Goal: Task Accomplishment & Management: Manage account settings

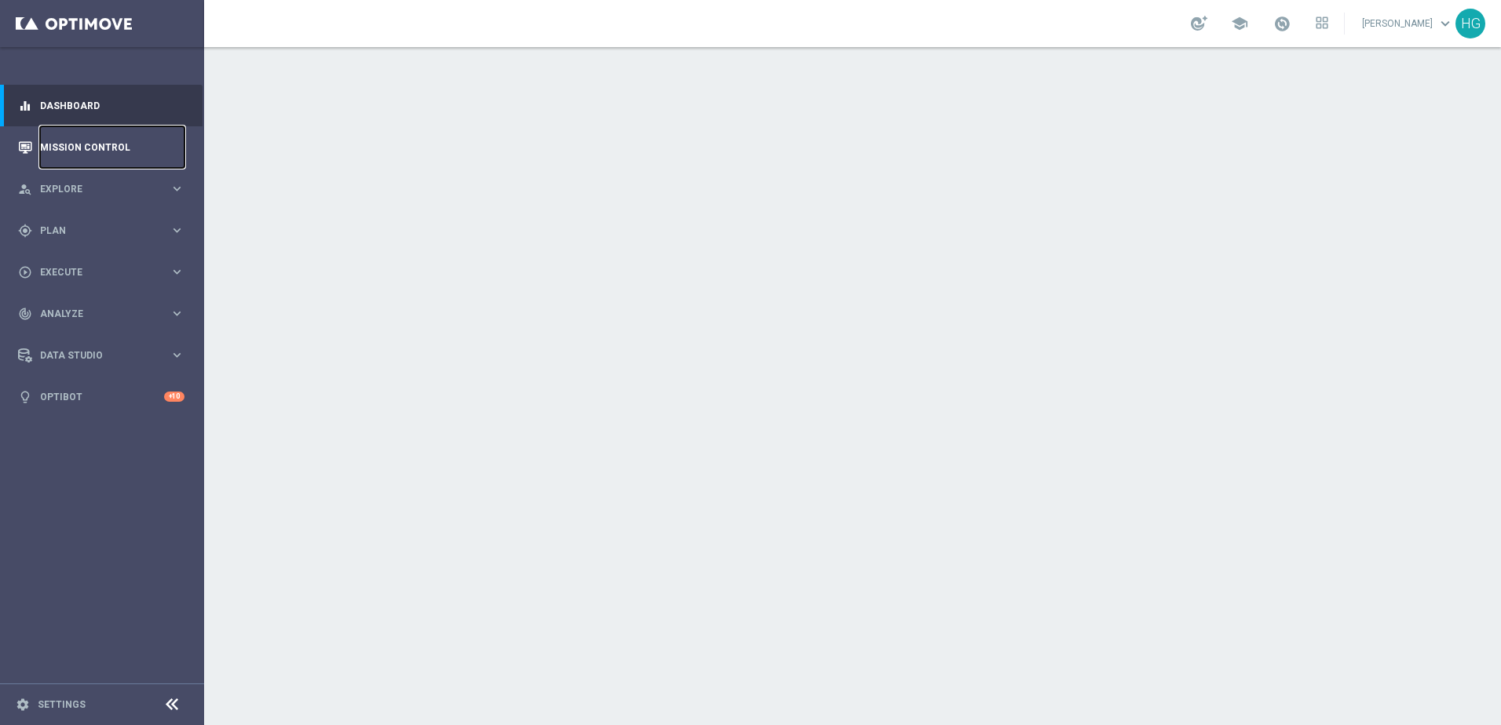
click at [86, 144] on link "Mission Control" at bounding box center [112, 147] width 144 height 42
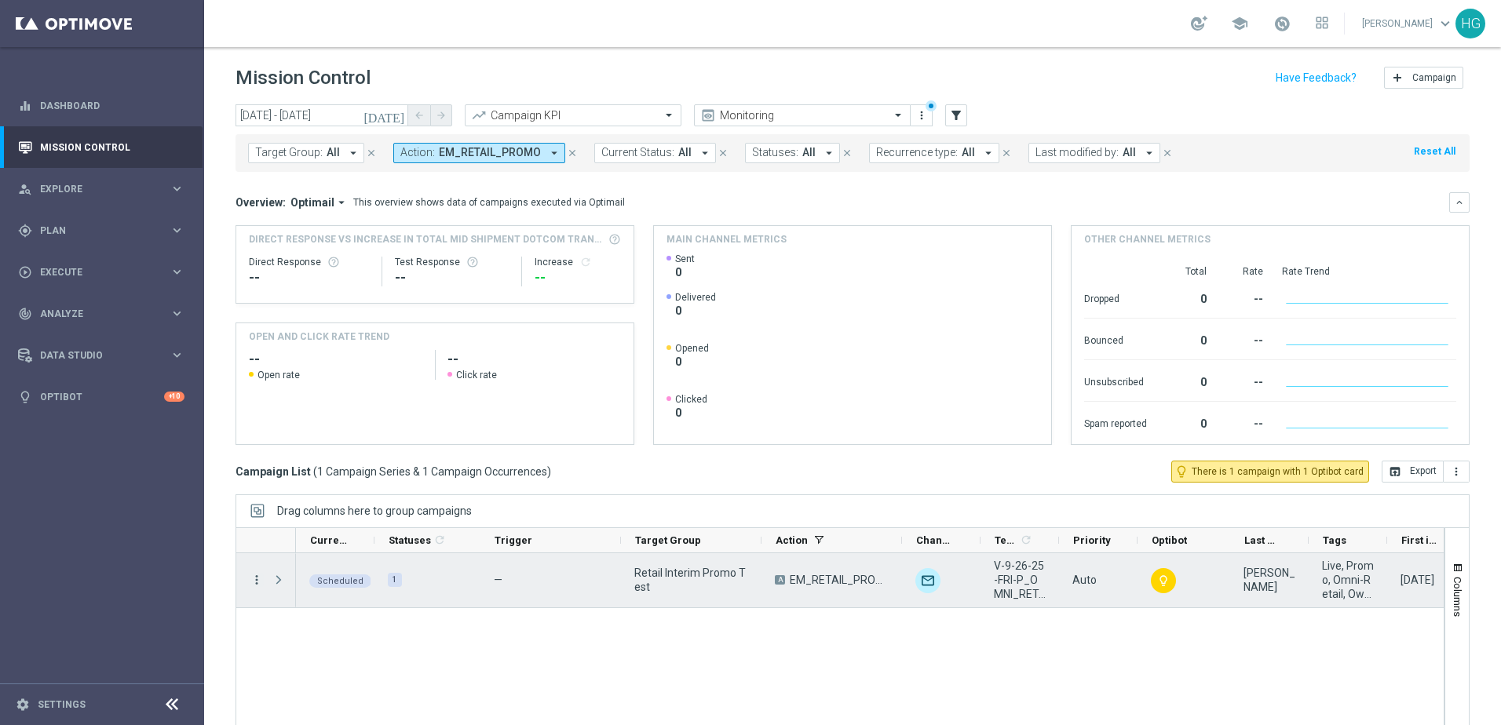
click at [255, 582] on icon "more_vert" at bounding box center [257, 580] width 14 height 14
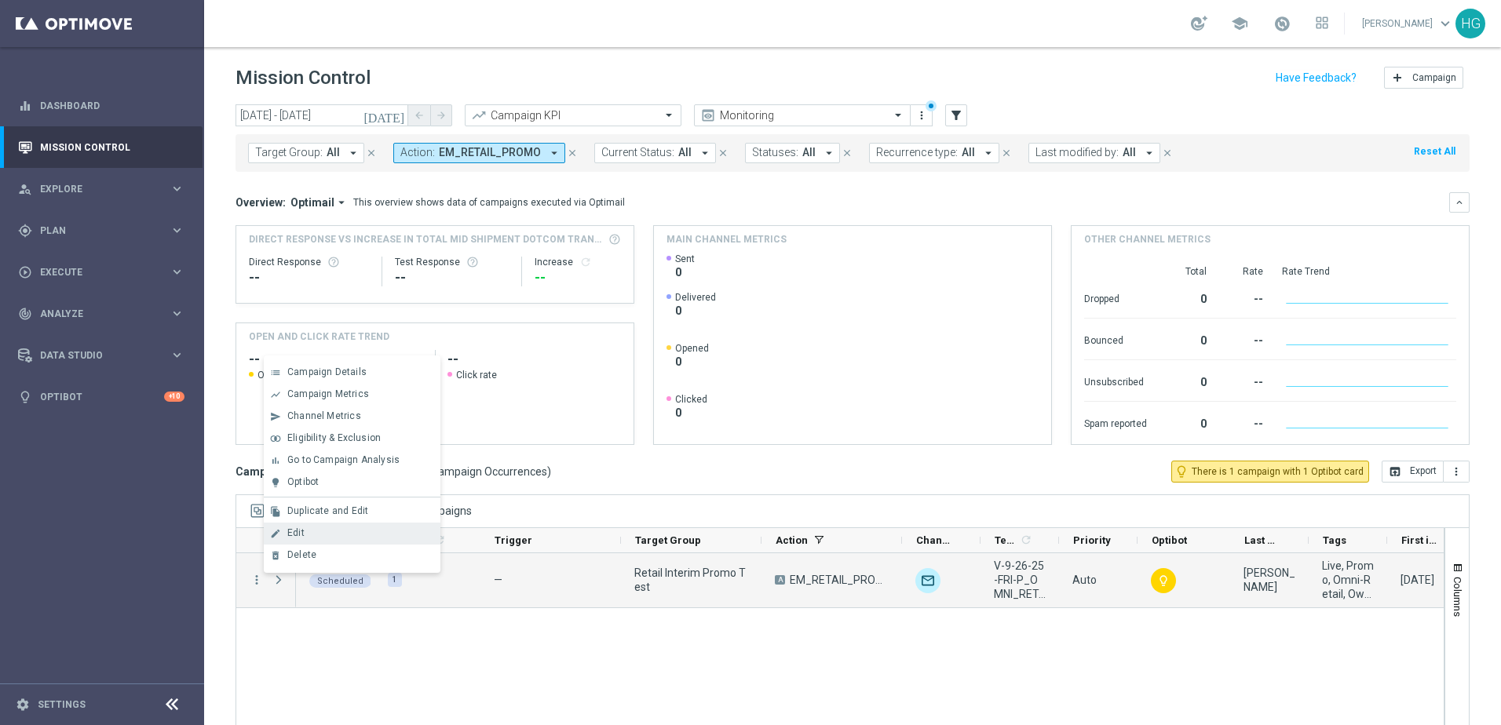
click at [295, 540] on div "edit Edit" at bounding box center [352, 534] width 177 height 22
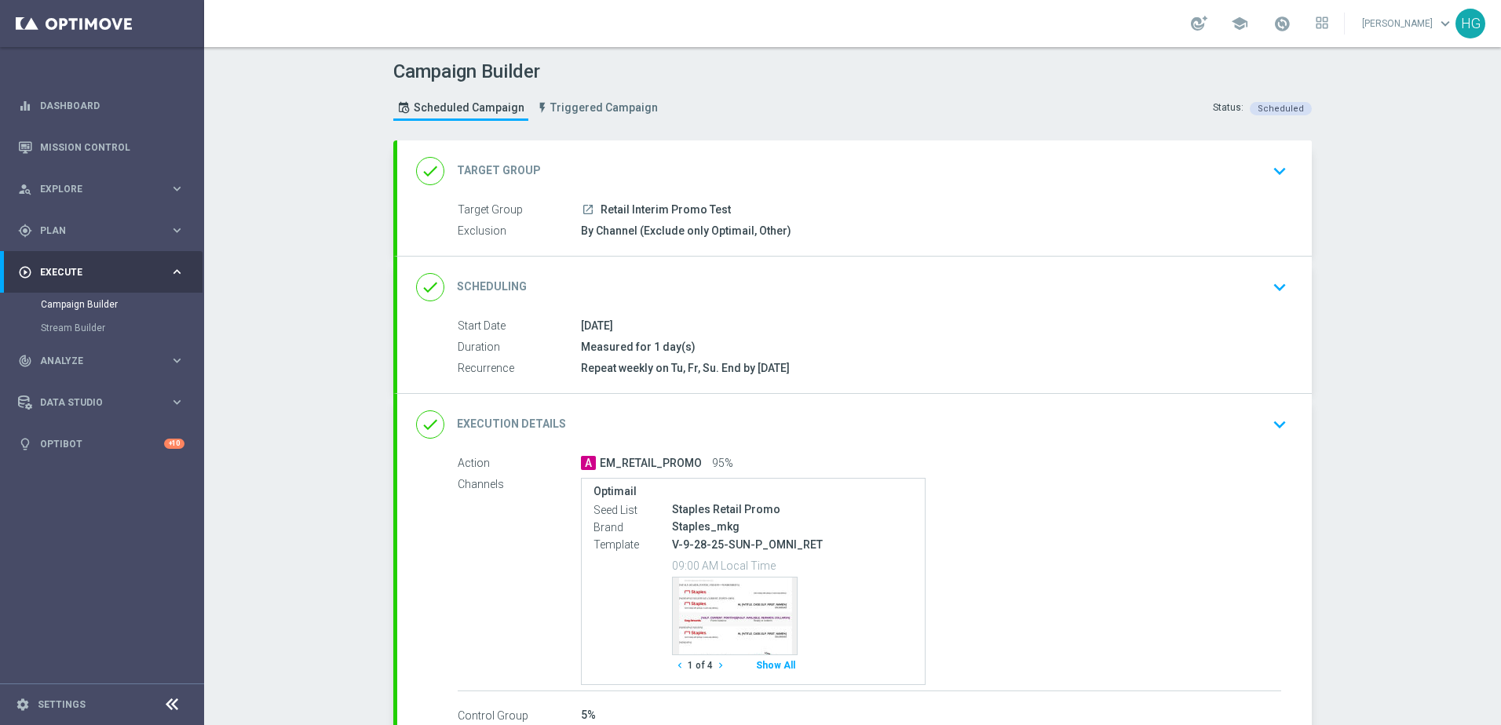
click at [1268, 425] on icon "keyboard_arrow_down" at bounding box center [1280, 425] width 24 height 24
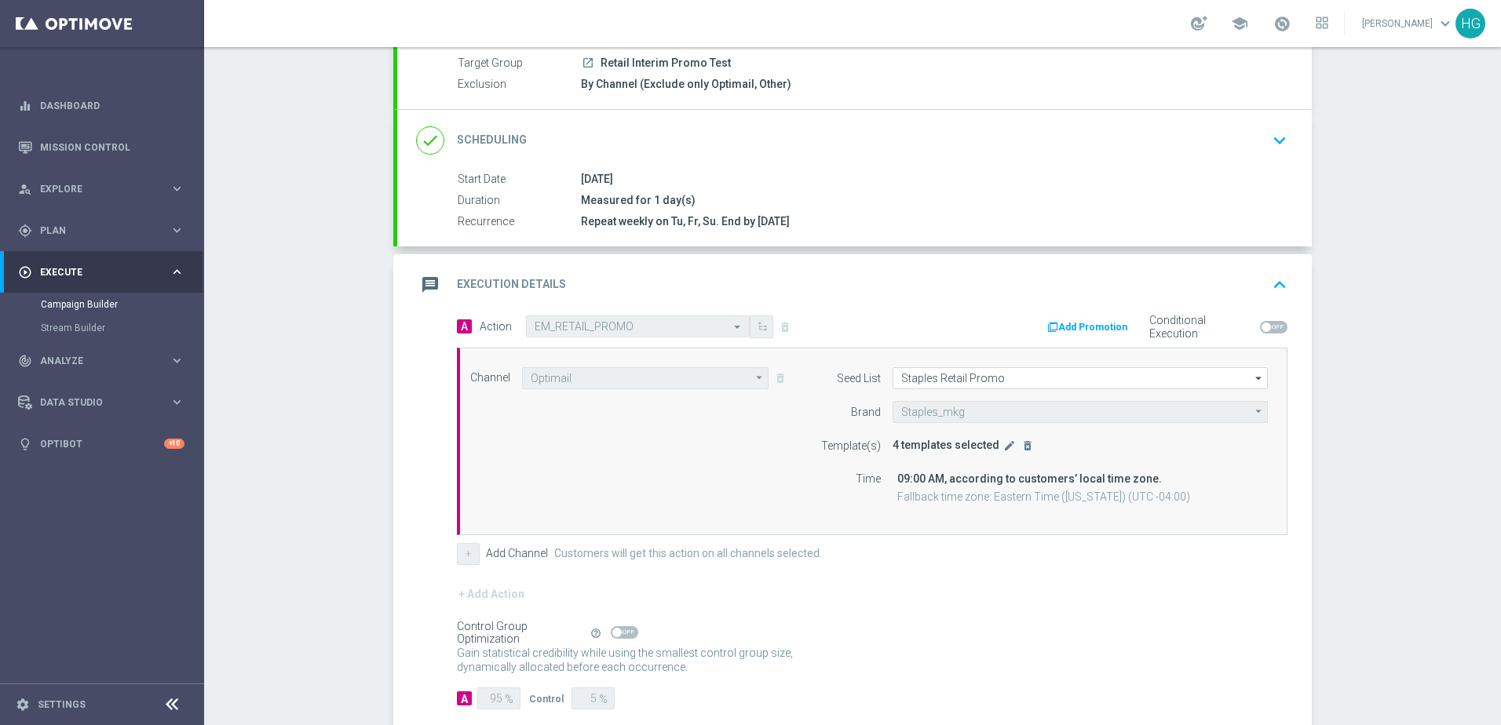
scroll to position [157, 0]
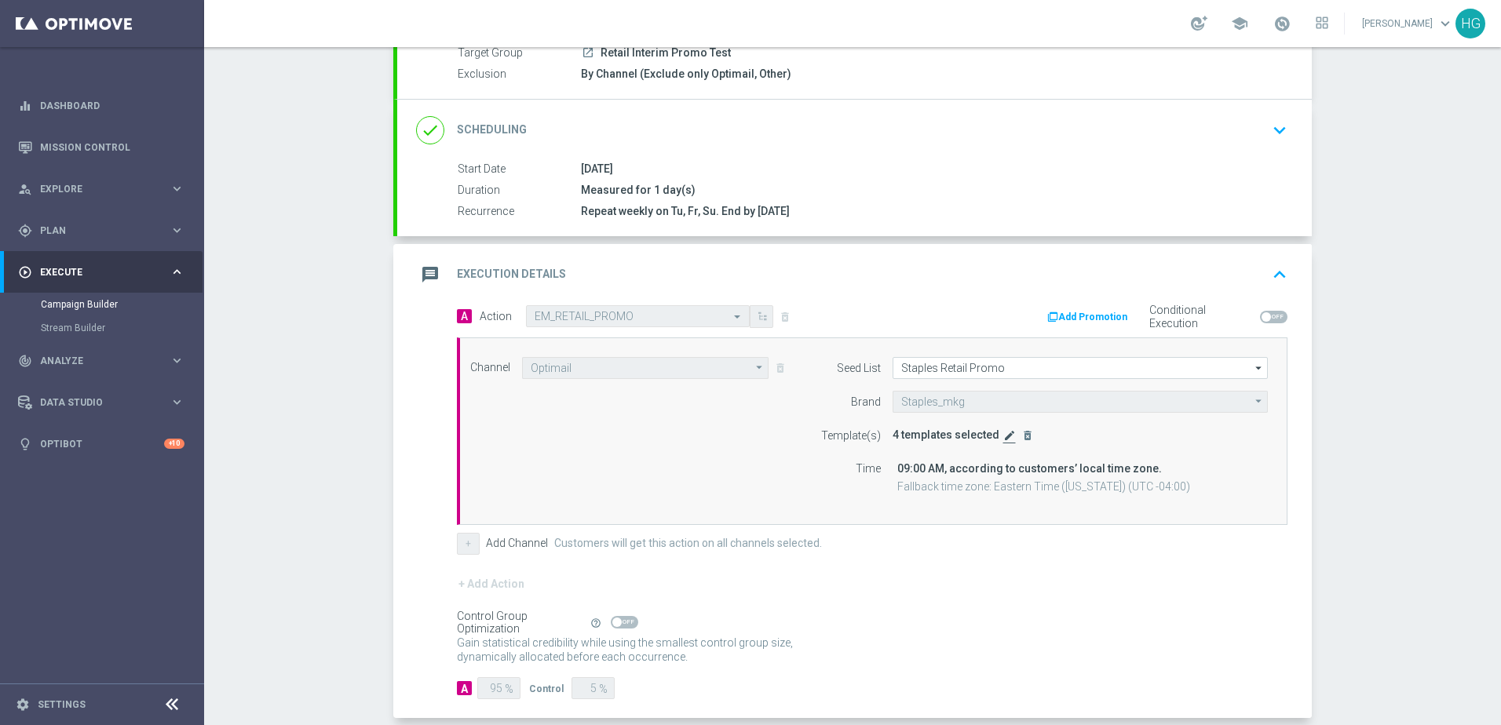
click at [1003, 438] on icon "edit" at bounding box center [1009, 435] width 13 height 13
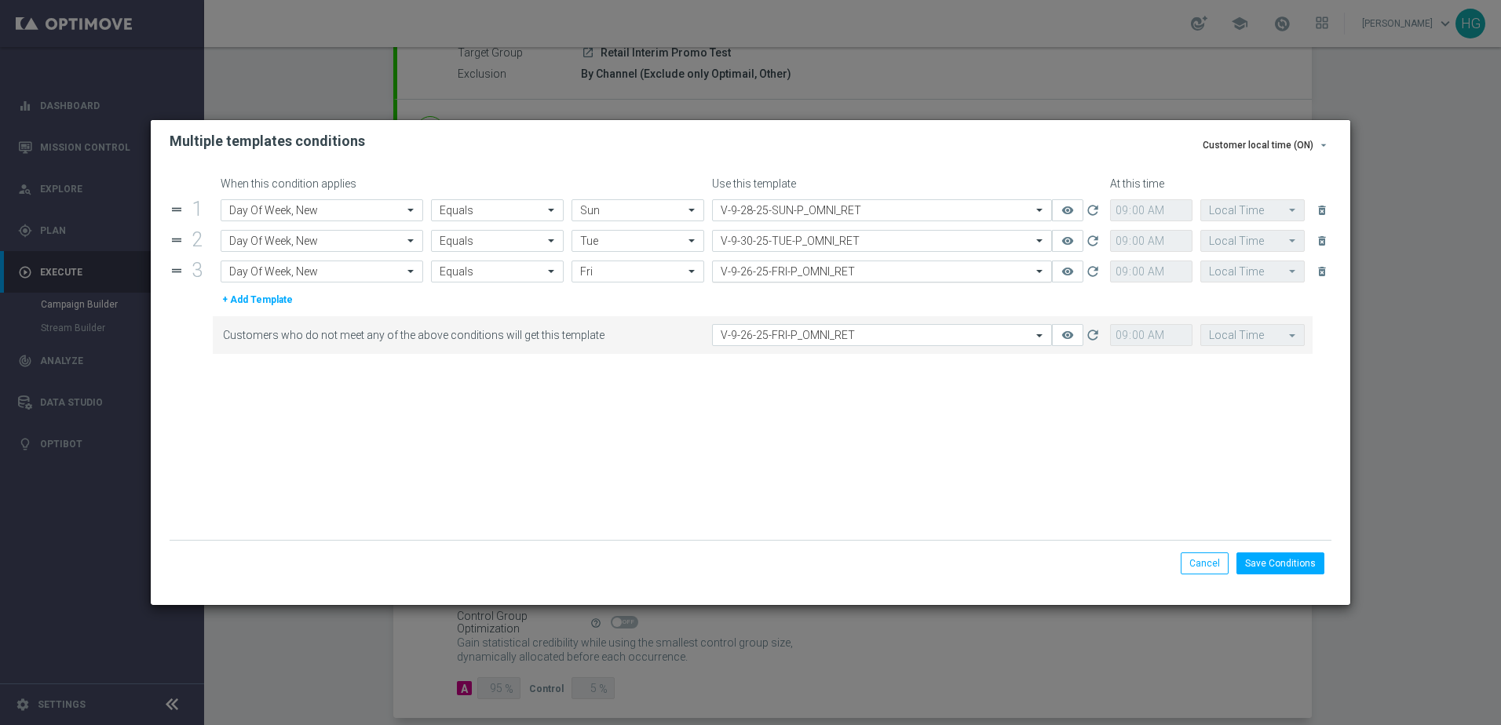
click at [787, 276] on input "text" at bounding box center [866, 271] width 290 height 13
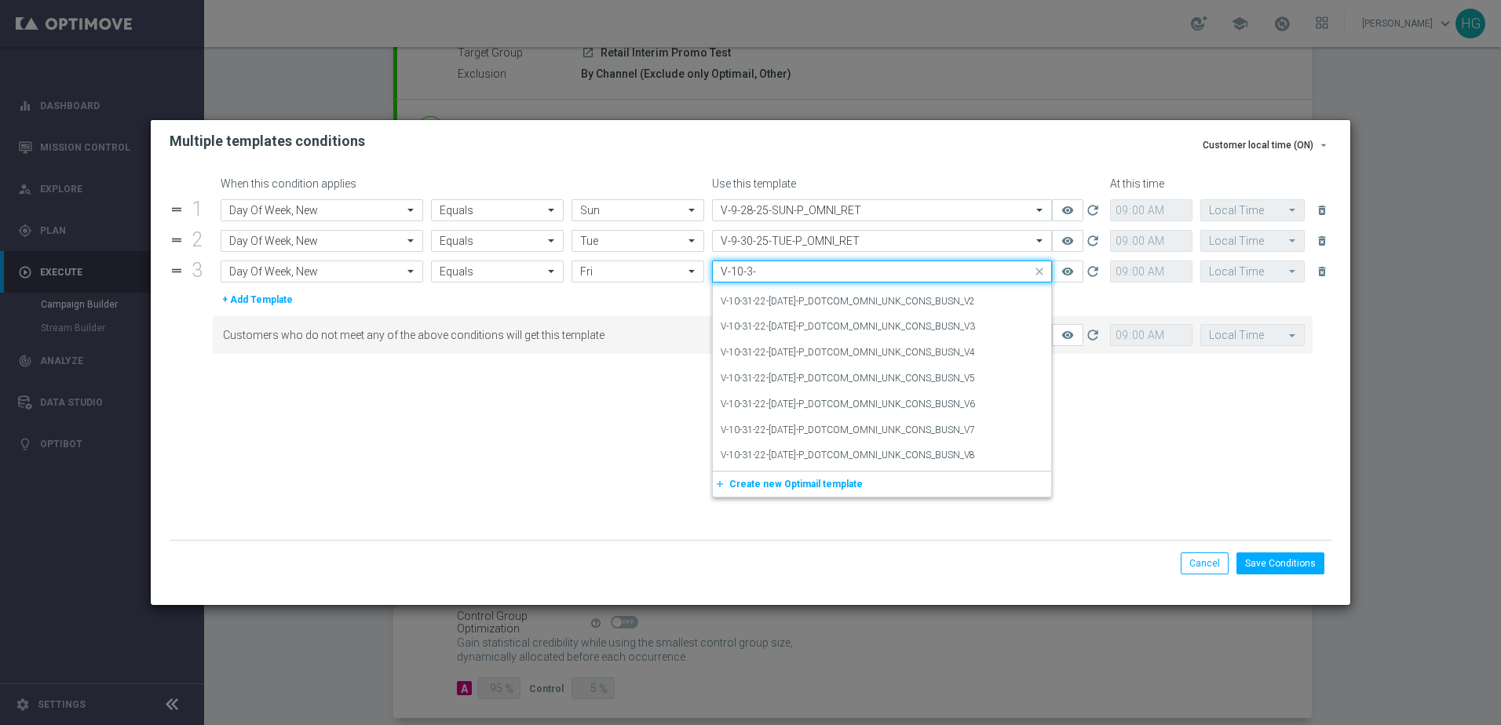
scroll to position [0, 0]
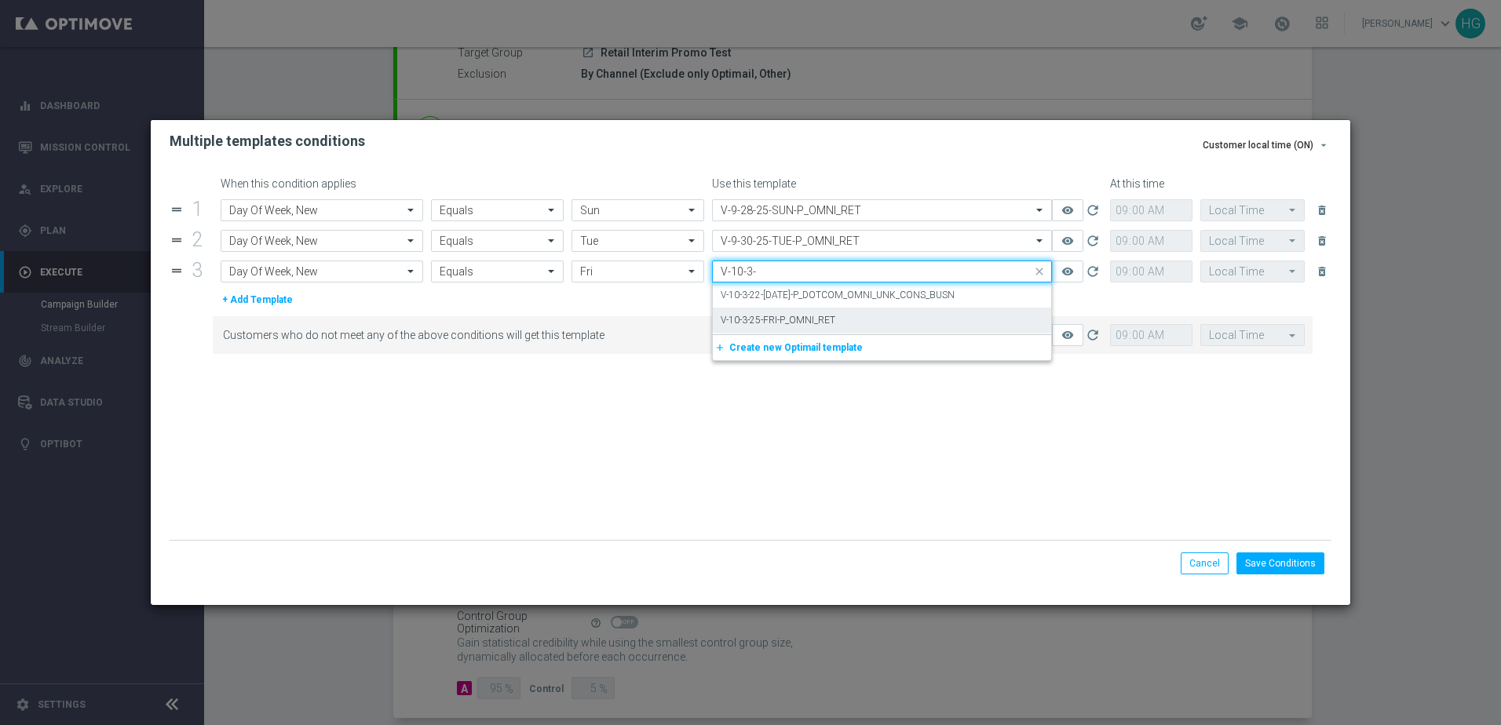
click at [789, 316] on label "V-10-3-25-FRI-P_OMNI_RET" at bounding box center [778, 320] width 115 height 13
type input "V-10-3-"
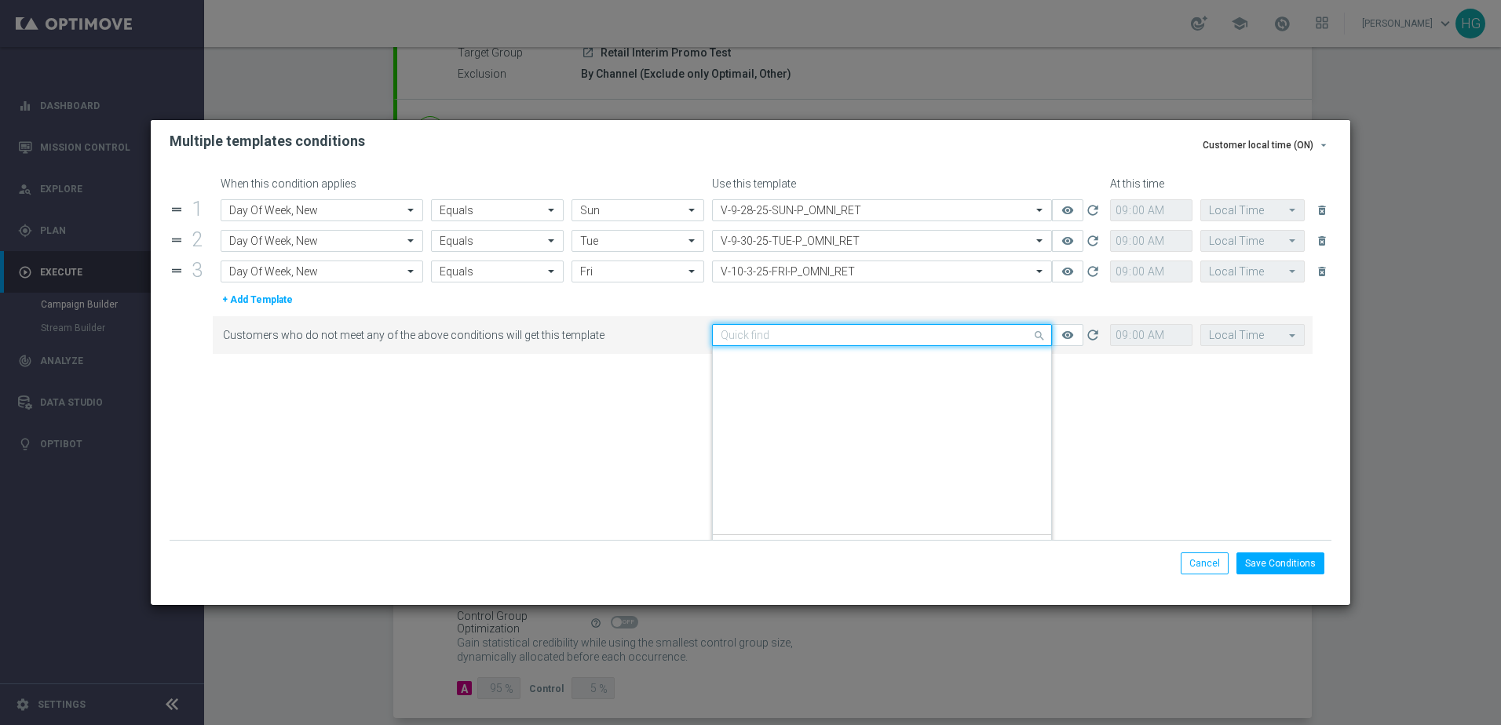
click at [841, 333] on input "text" at bounding box center [866, 335] width 290 height 13
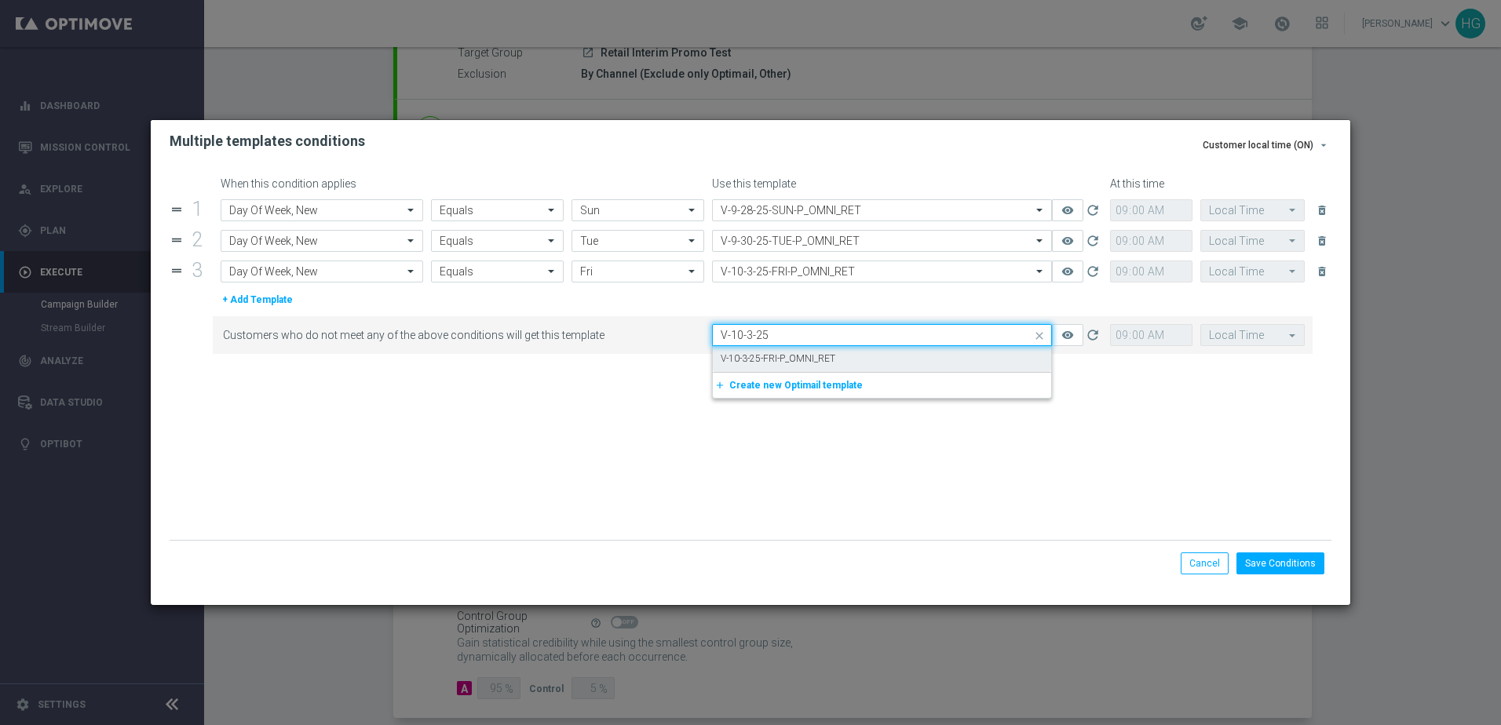
click at [863, 352] on div "V-10-3-25-FRI-P_OMNI_RET" at bounding box center [882, 359] width 322 height 26
type input "V-10-3-25"
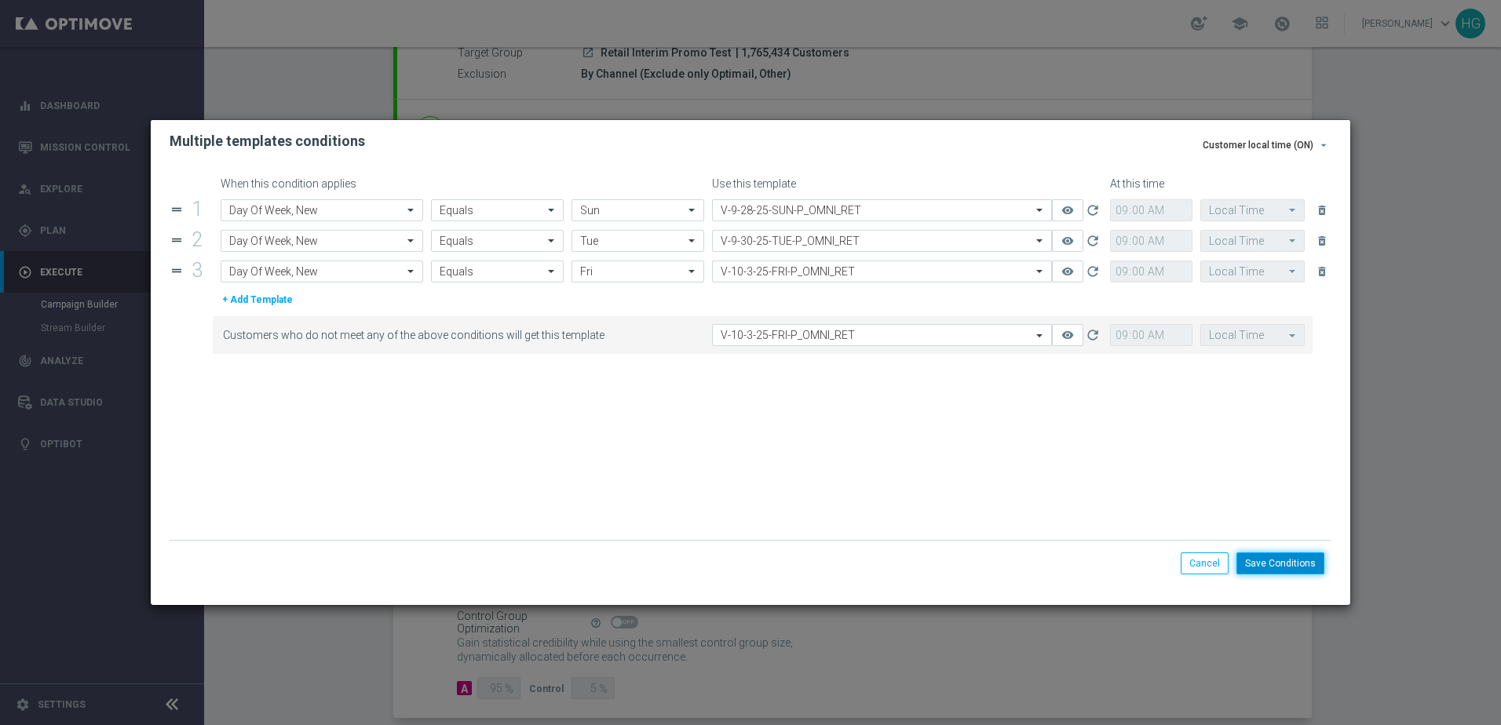
click at [1280, 564] on button "Save Conditions" at bounding box center [1280, 564] width 88 height 22
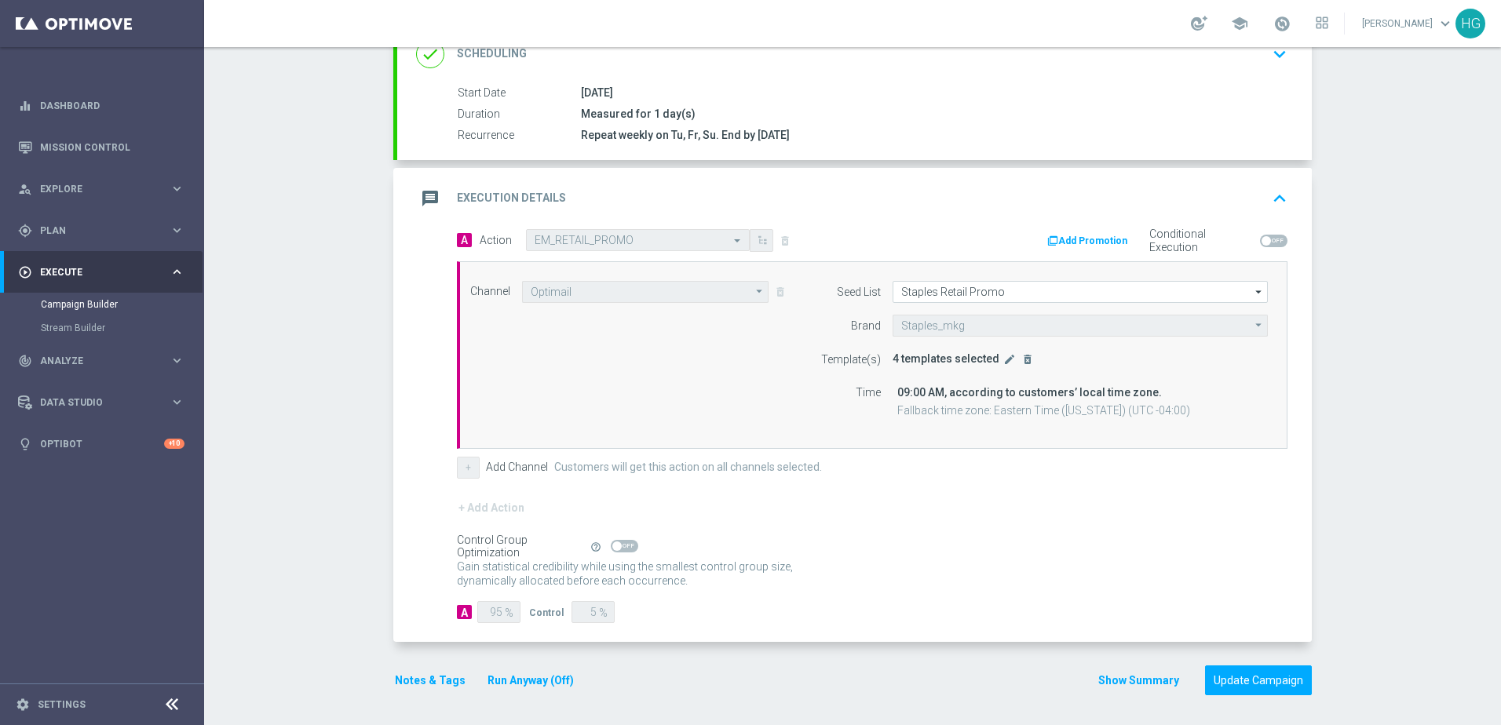
scroll to position [235, 0]
click at [1268, 673] on button "Update Campaign" at bounding box center [1258, 679] width 107 height 31
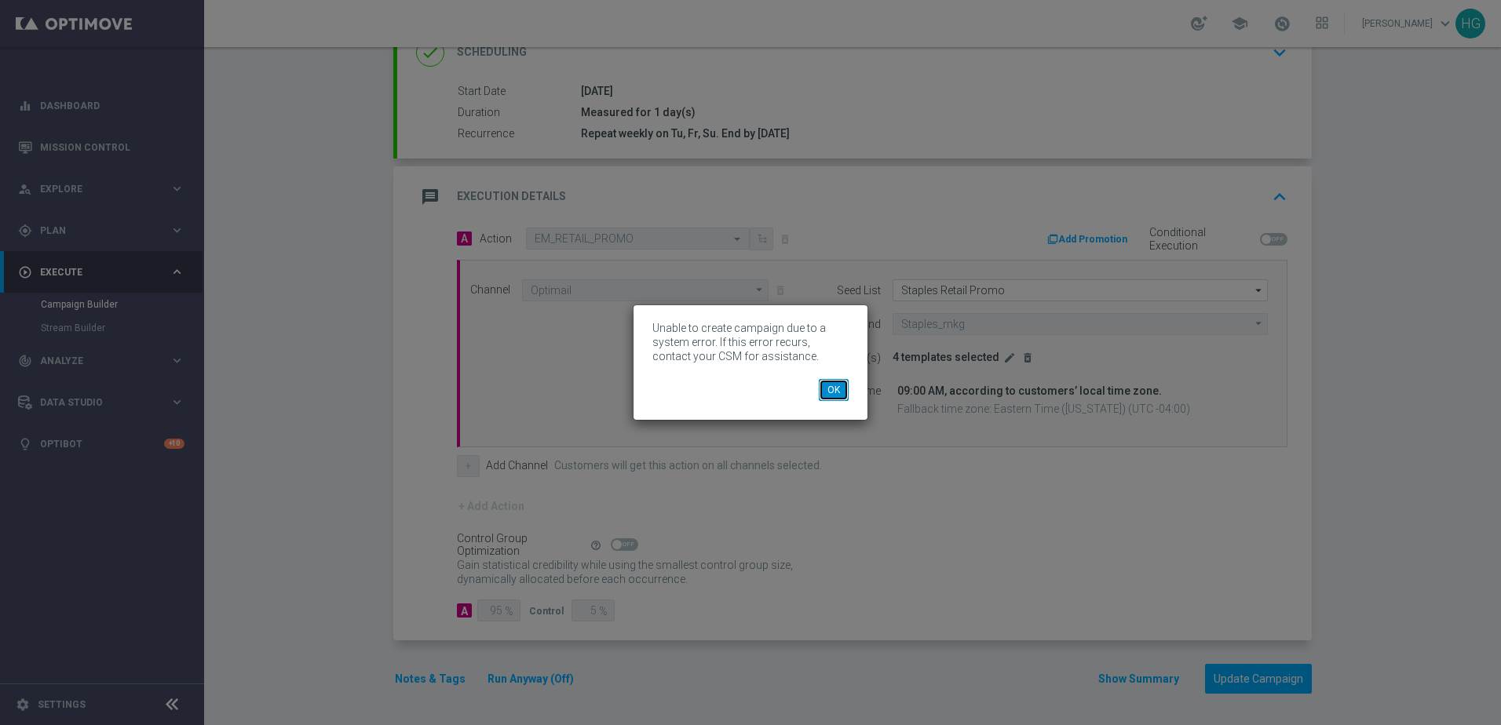
click at [841, 392] on button "OK" at bounding box center [834, 390] width 30 height 22
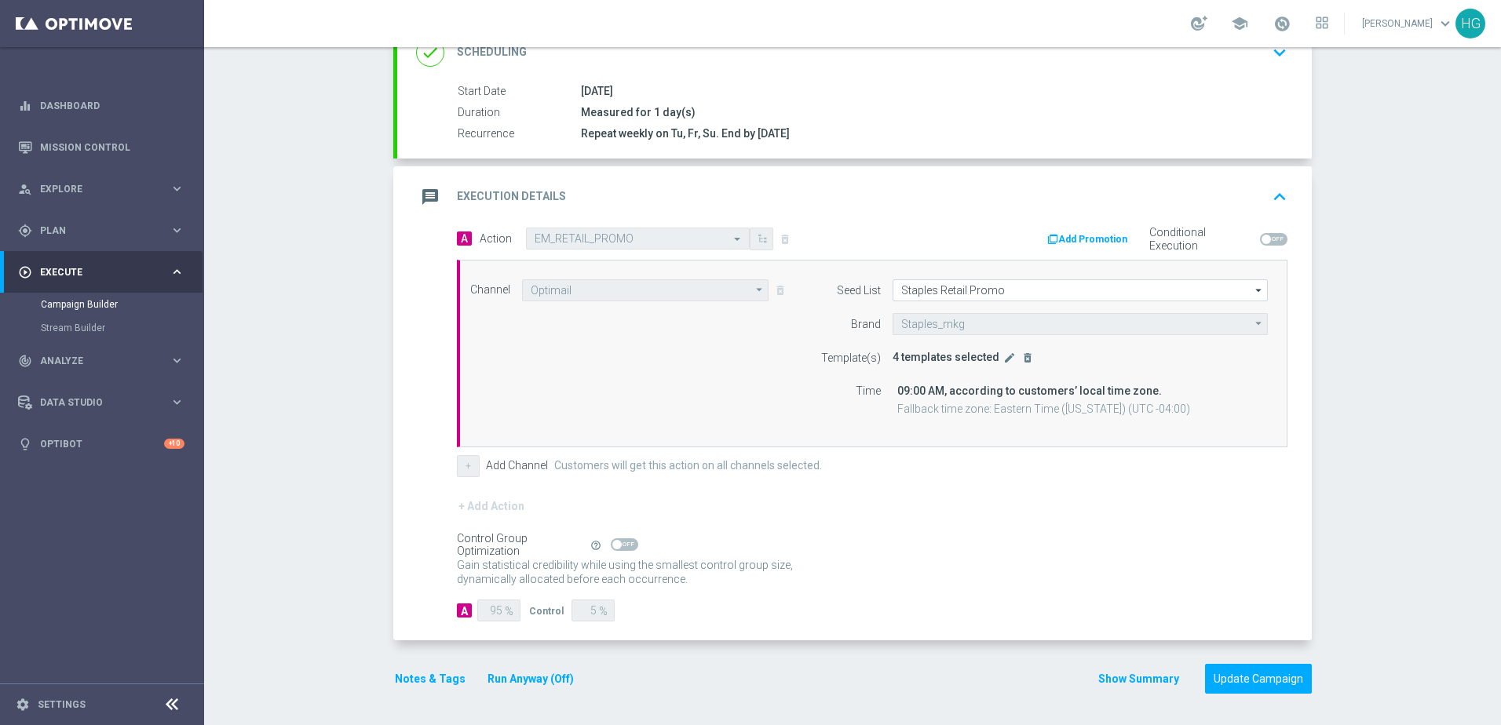
click at [1002, 360] on button "edit" at bounding box center [1010, 358] width 16 height 14
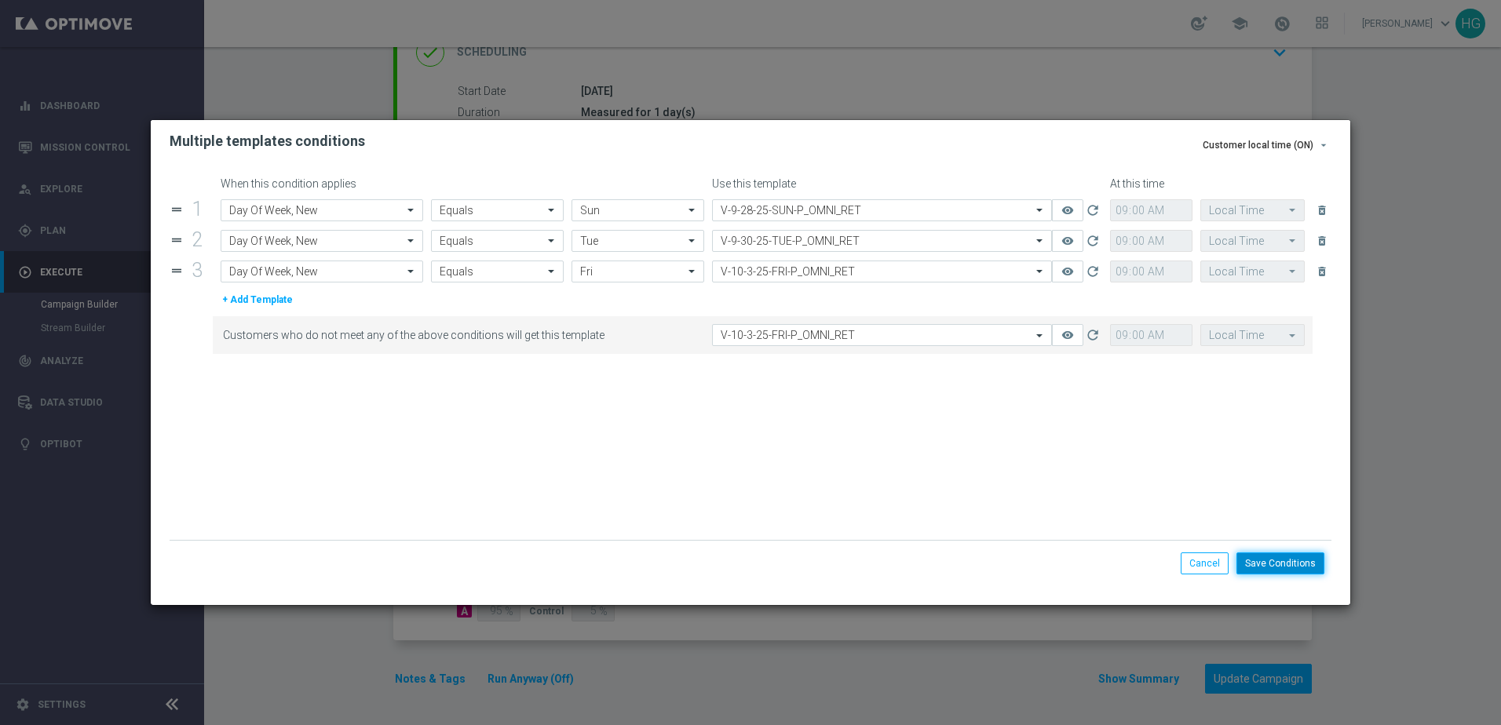
click at [1291, 567] on button "Save Conditions" at bounding box center [1280, 564] width 88 height 22
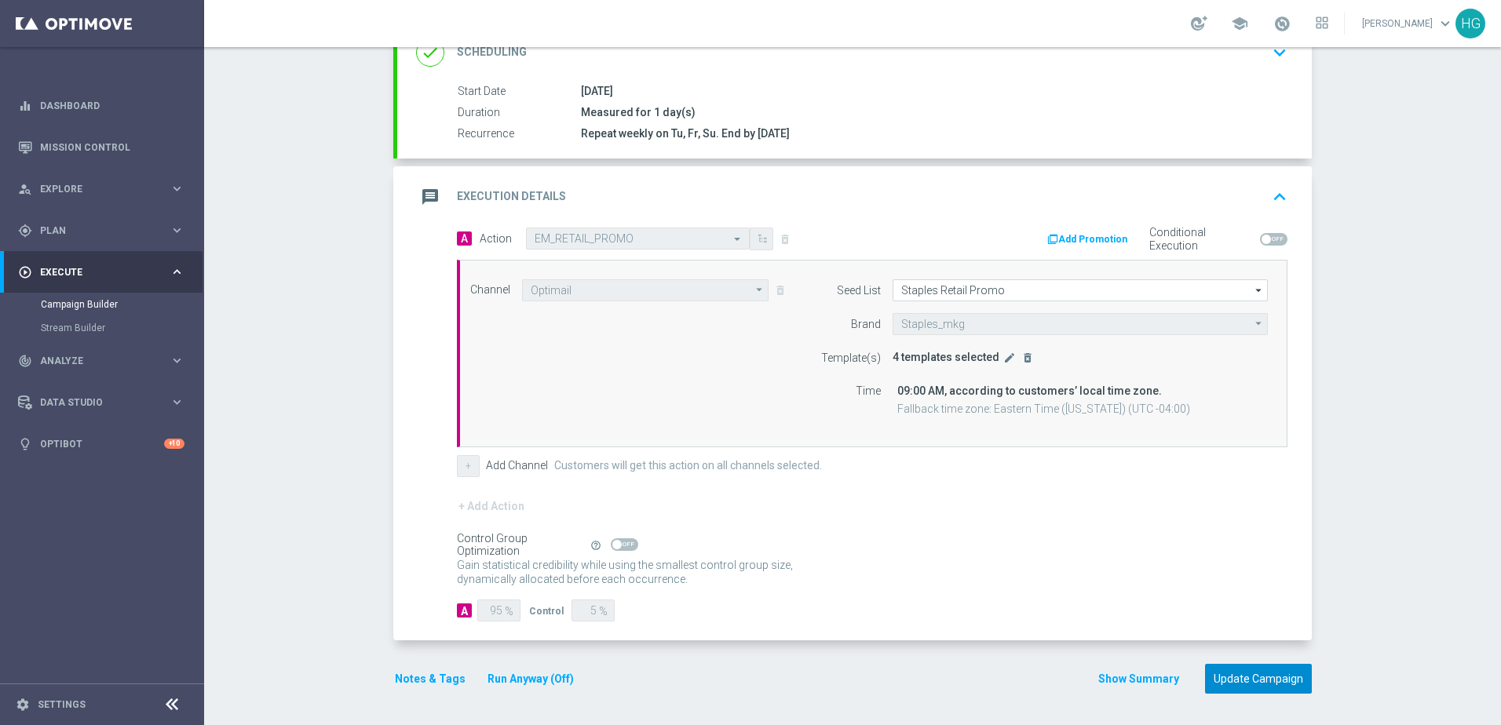
click at [1265, 684] on button "Update Campaign" at bounding box center [1258, 679] width 107 height 31
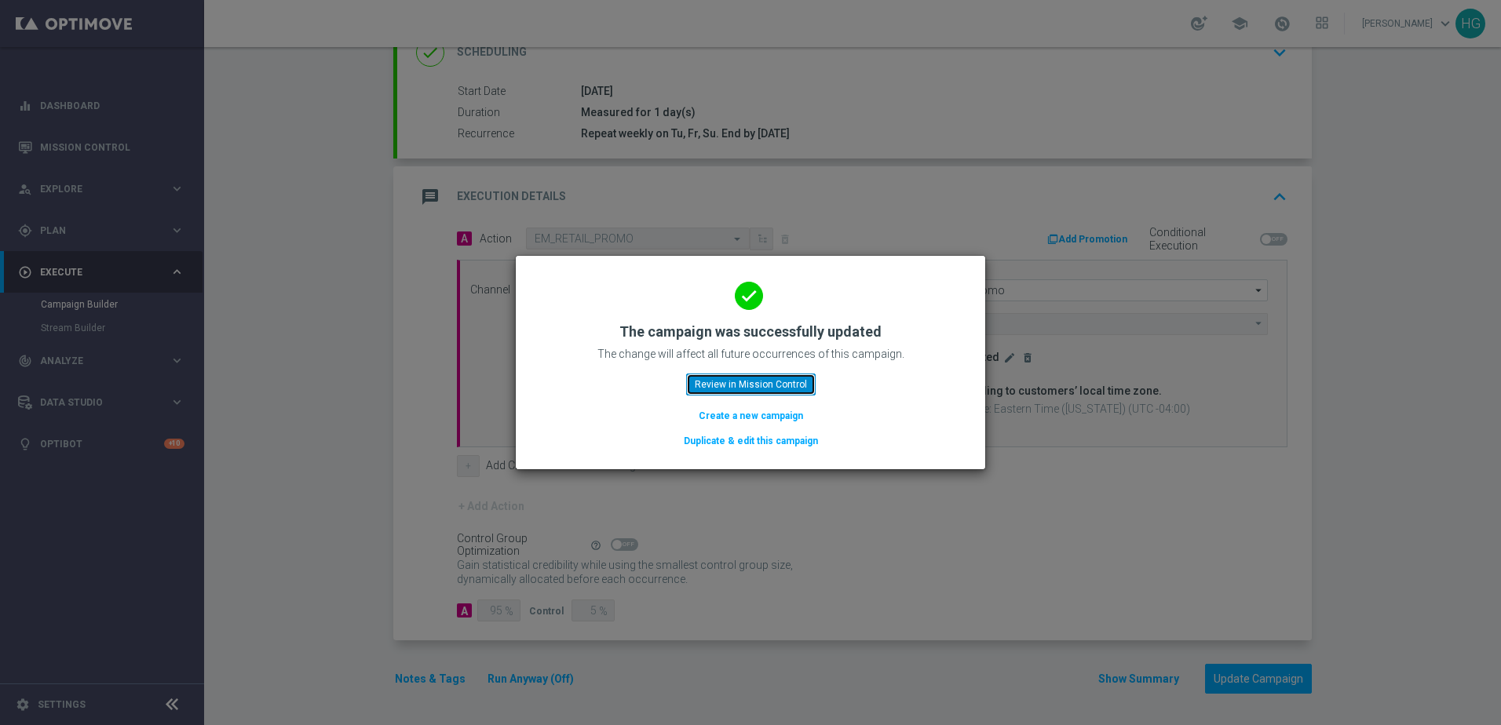
click at [764, 387] on button "Review in Mission Control" at bounding box center [751, 385] width 130 height 22
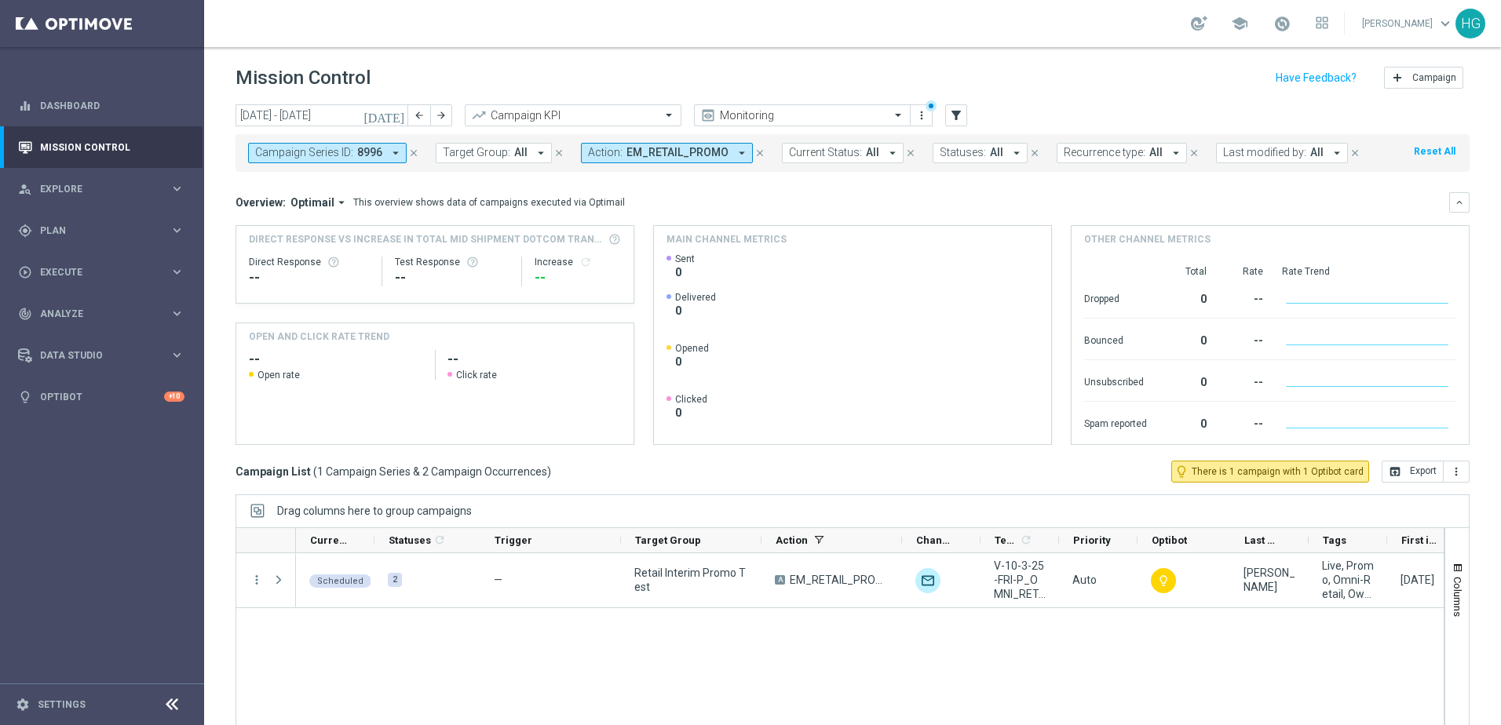
click at [418, 155] on icon "close" at bounding box center [413, 153] width 11 height 11
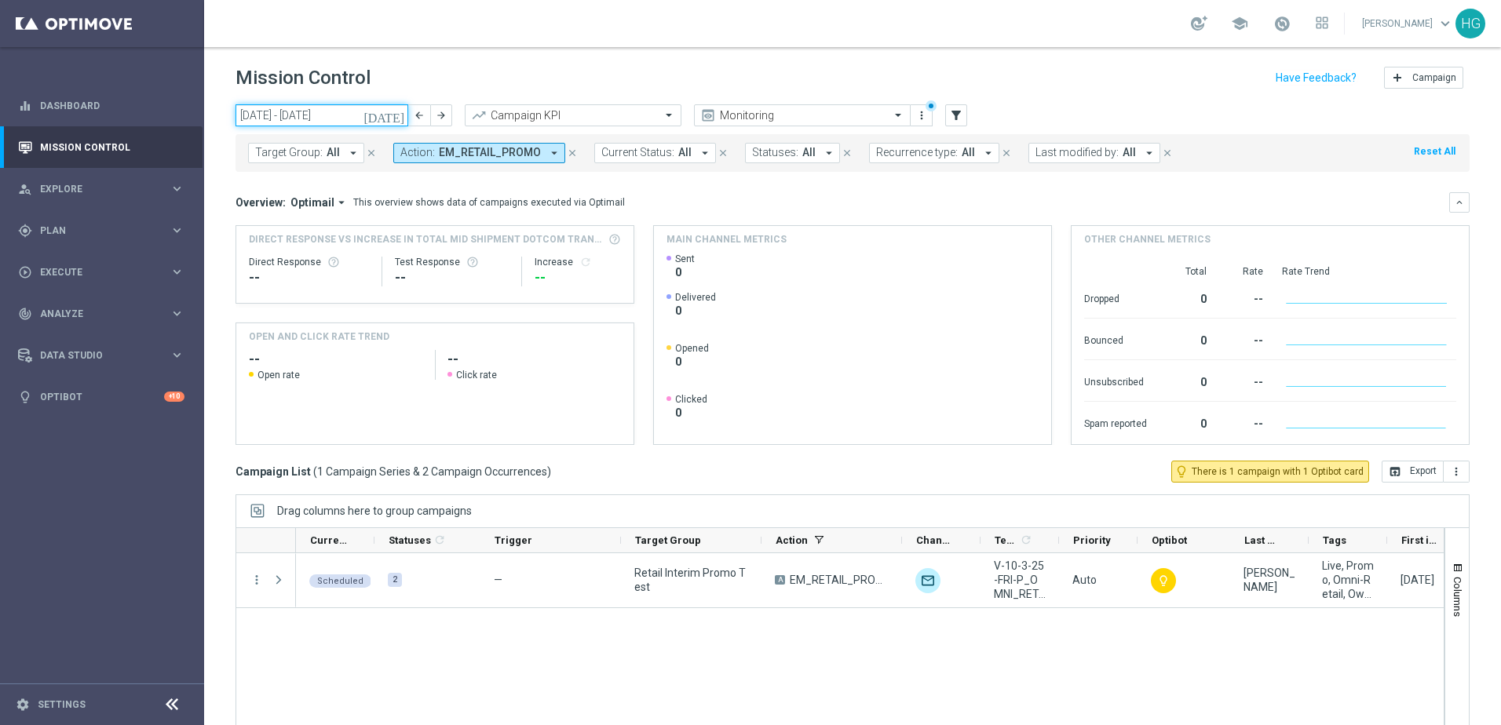
click at [338, 115] on input "[DATE] - [DATE]" at bounding box center [321, 115] width 173 height 22
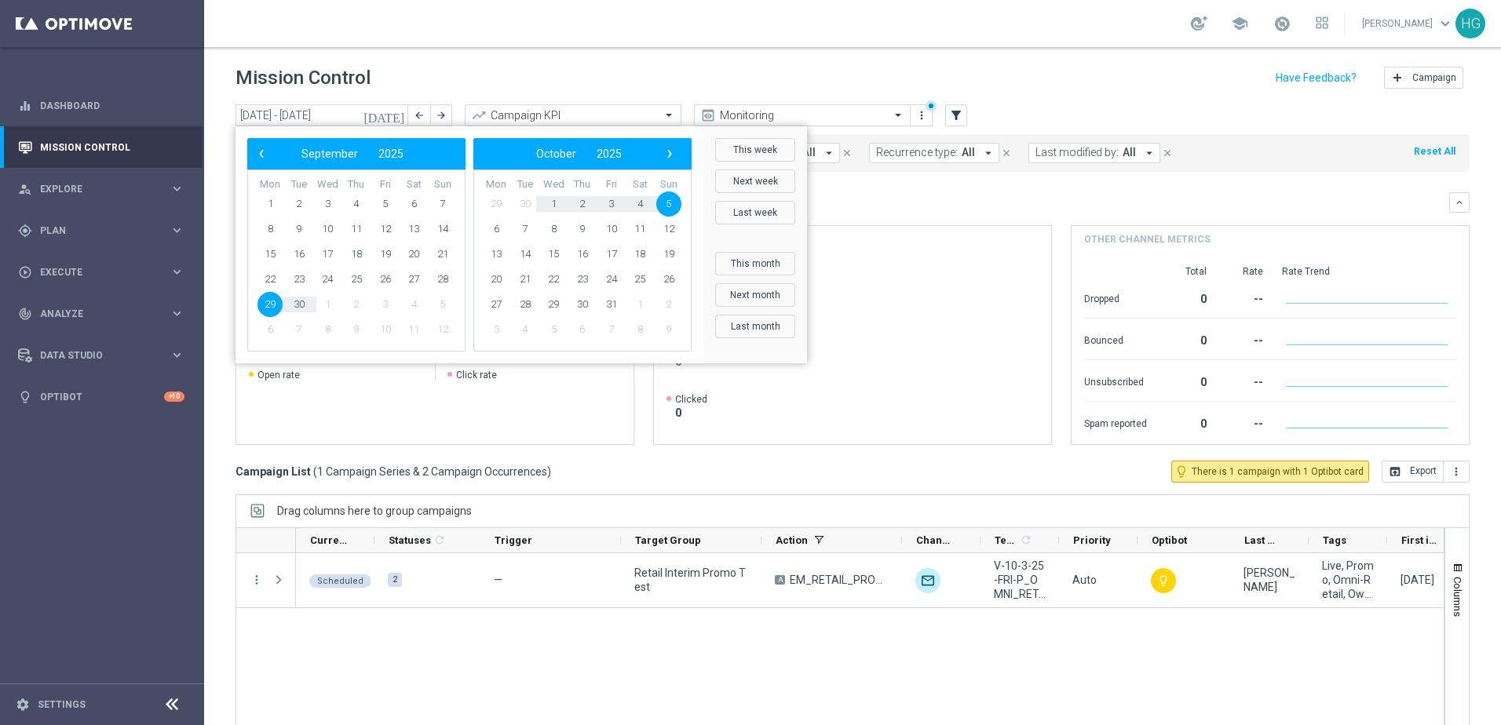
click at [665, 203] on span "5" at bounding box center [668, 204] width 25 height 25
click at [448, 205] on span "5" at bounding box center [442, 204] width 25 height 25
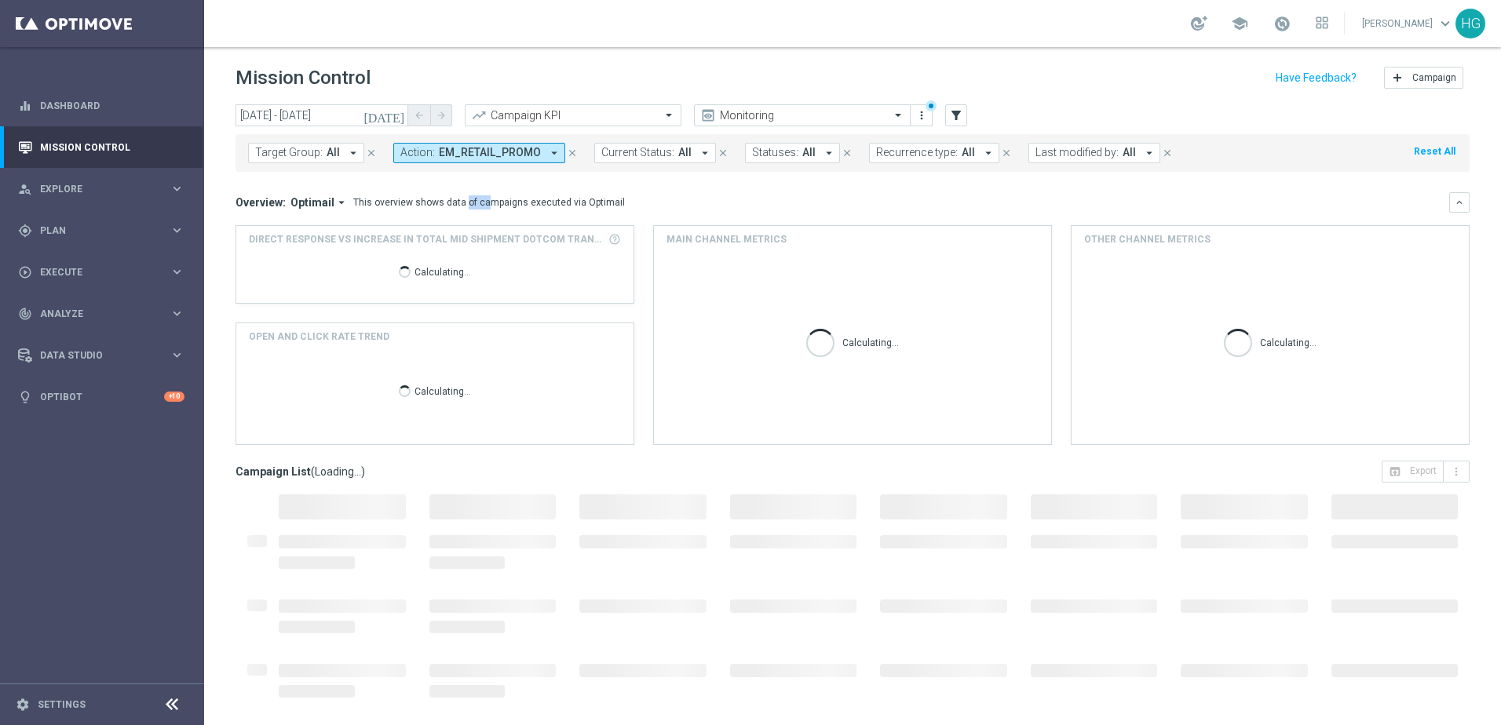
click at [448, 205] on div "This overview shows data of campaigns executed via Optimail" at bounding box center [489, 202] width 272 height 14
drag, startPoint x: 448, startPoint y: 205, endPoint x: 371, endPoint y: 121, distance: 114.4
click at [371, 121] on input "[DATE] - [DATE]" at bounding box center [321, 115] width 173 height 22
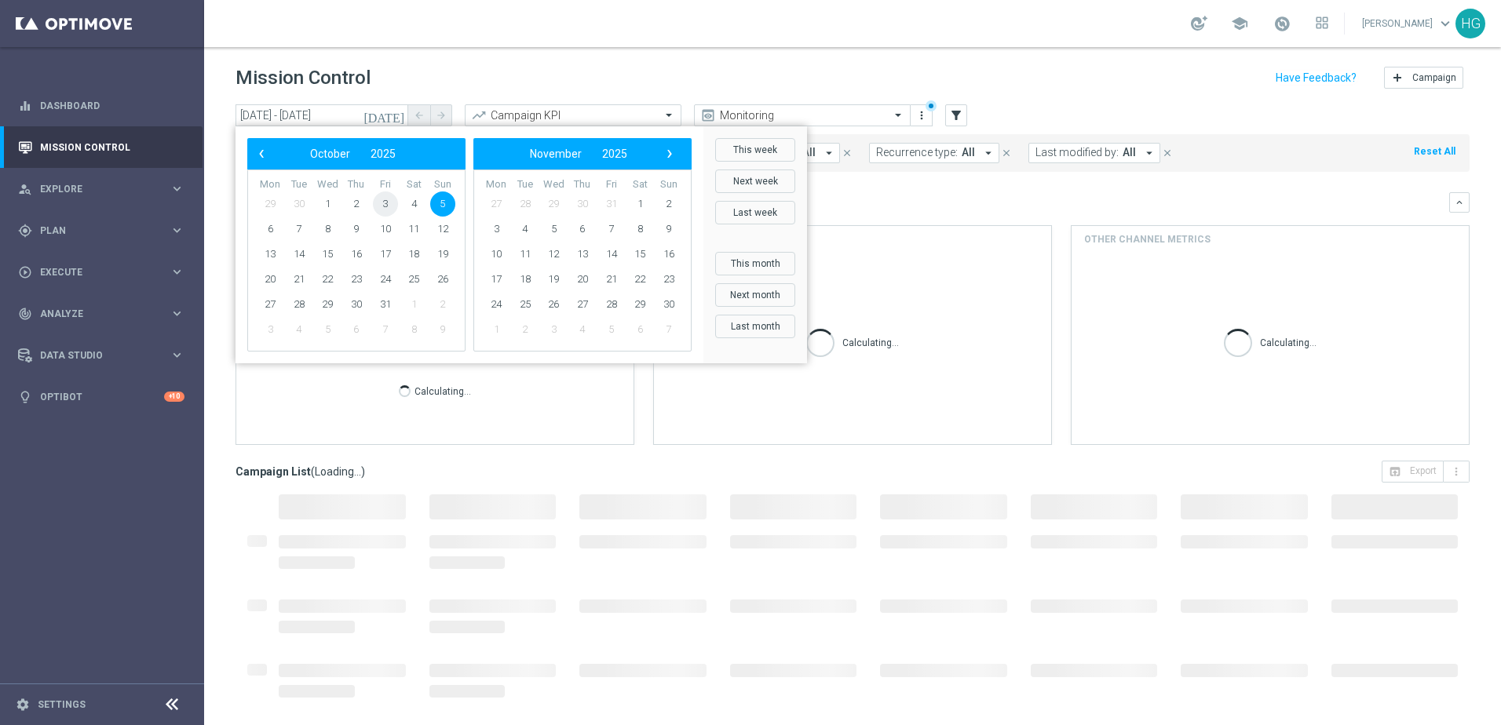
click at [389, 203] on span "3" at bounding box center [385, 204] width 25 height 25
click at [382, 196] on span "3" at bounding box center [385, 204] width 25 height 25
type input "[DATE] - [DATE]"
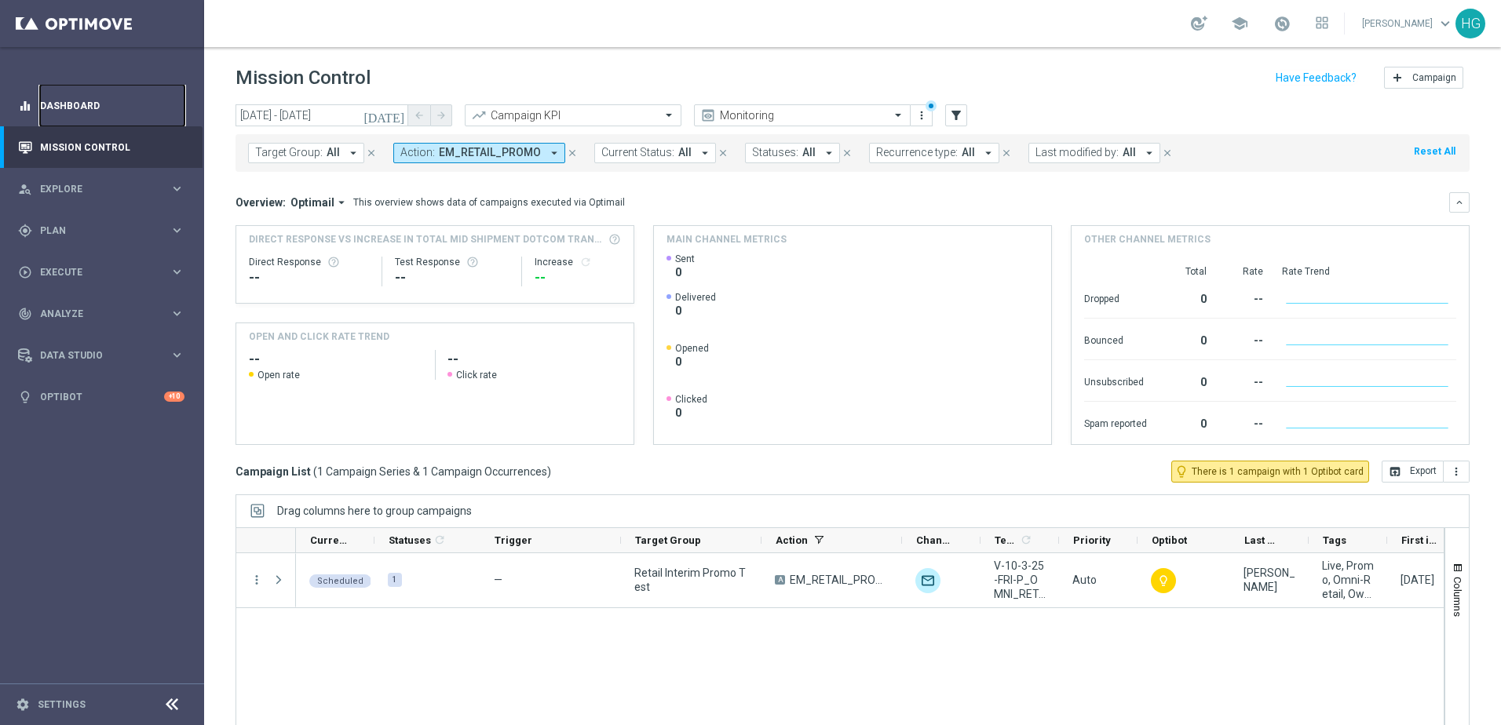
click at [82, 115] on link "Dashboard" at bounding box center [112, 106] width 144 height 42
